Goal: Task Accomplishment & Management: Complete application form

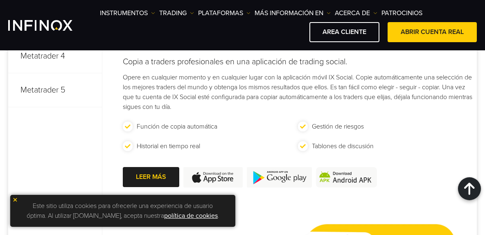
click at [15, 201] on img at bounding box center [15, 200] width 6 height 6
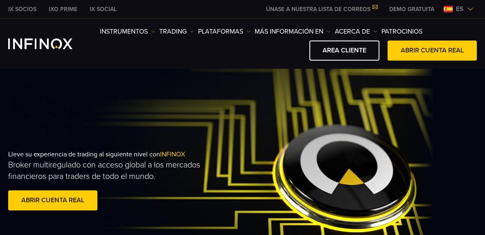
click at [414, 55] on link "ABRIR CUENTA REAL" at bounding box center [432, 51] width 89 height 20
